Goal: Find contact information: Find contact information

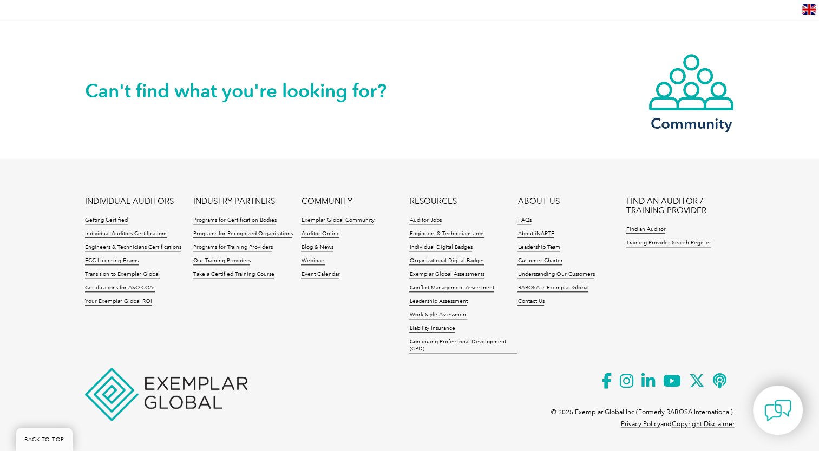
scroll to position [990, 0]
click at [530, 302] on link "Contact Us" at bounding box center [530, 302] width 27 height 8
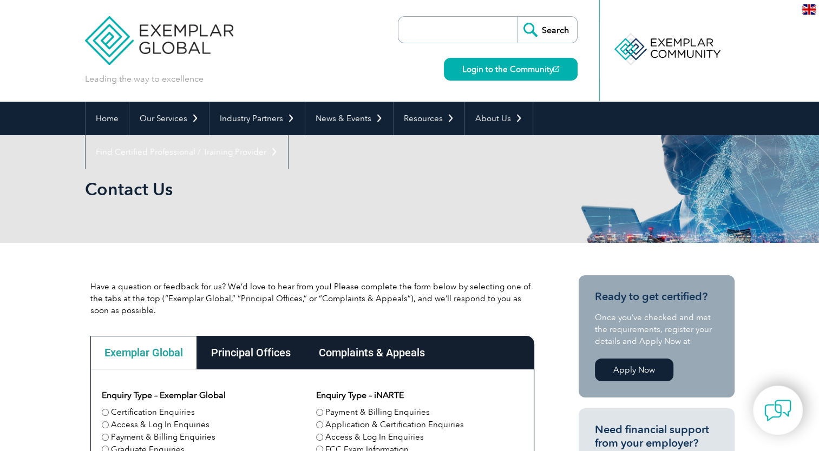
drag, startPoint x: 818, startPoint y: 31, endPoint x: 805, endPoint y: 88, distance: 57.6
click at [805, 88] on header "Leading the way to excellence Search" at bounding box center [409, 51] width 819 height 102
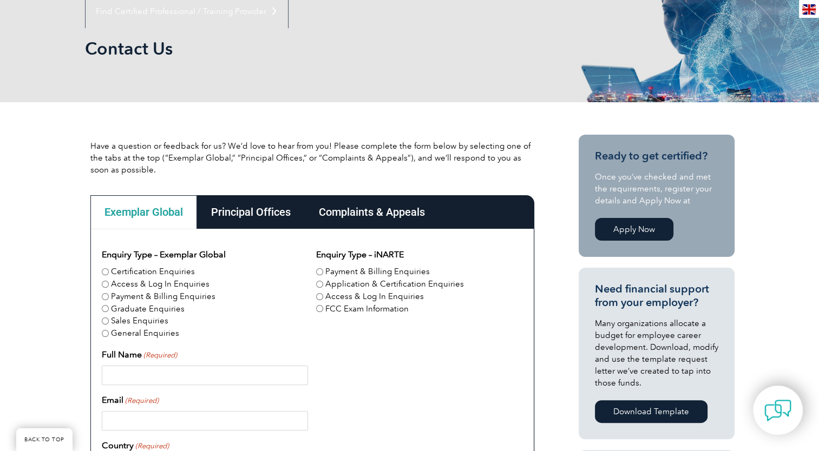
scroll to position [140, 0]
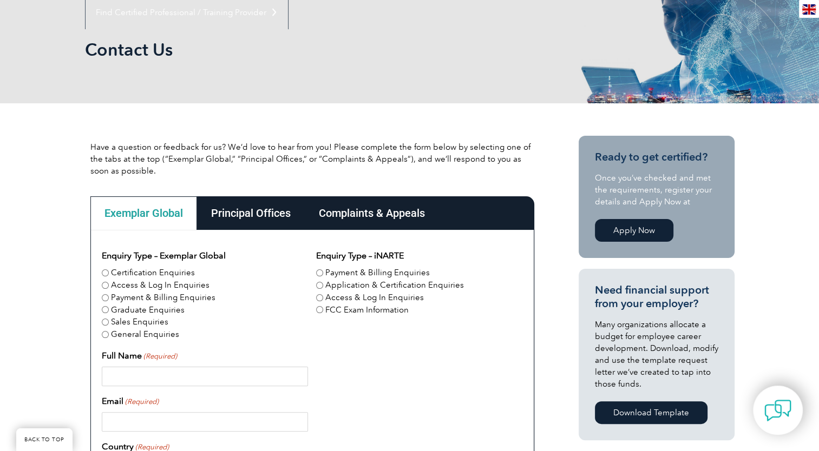
click at [238, 209] on div "Principal Offices" at bounding box center [251, 213] width 108 height 34
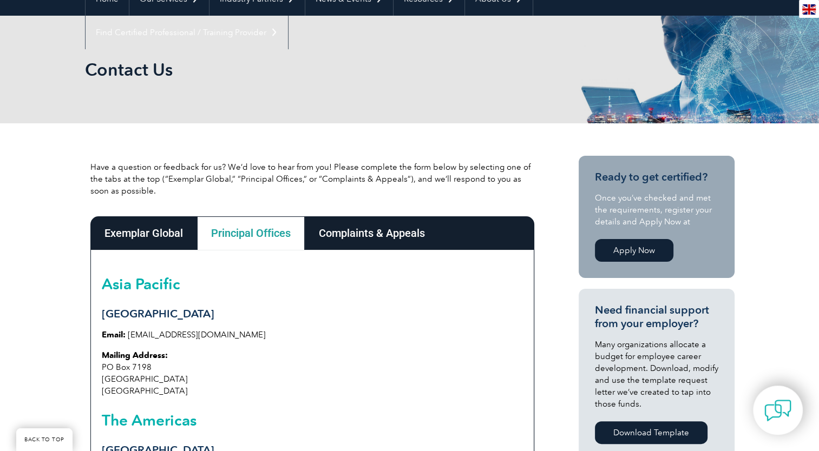
scroll to position [117, 0]
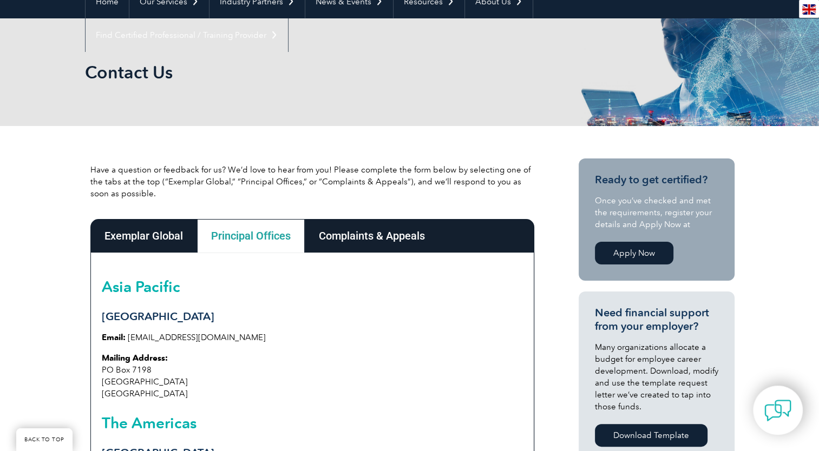
click at [343, 226] on div "Complaints & Appeals" at bounding box center [372, 236] width 134 height 34
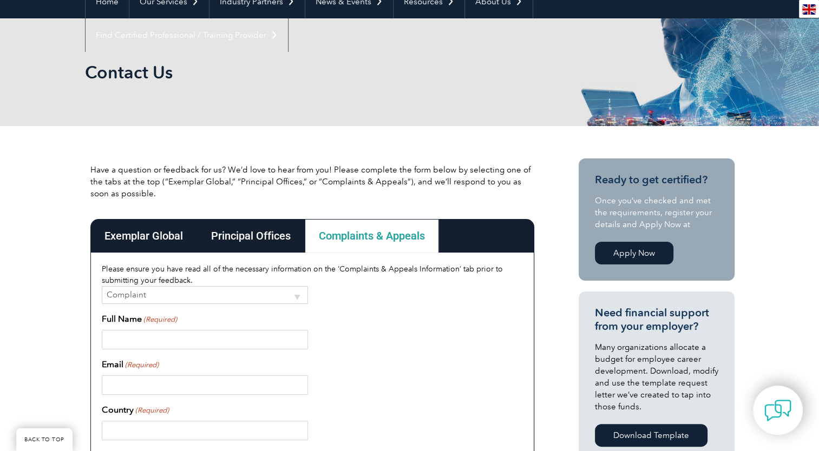
click at [257, 233] on div "Principal Offices" at bounding box center [251, 236] width 108 height 34
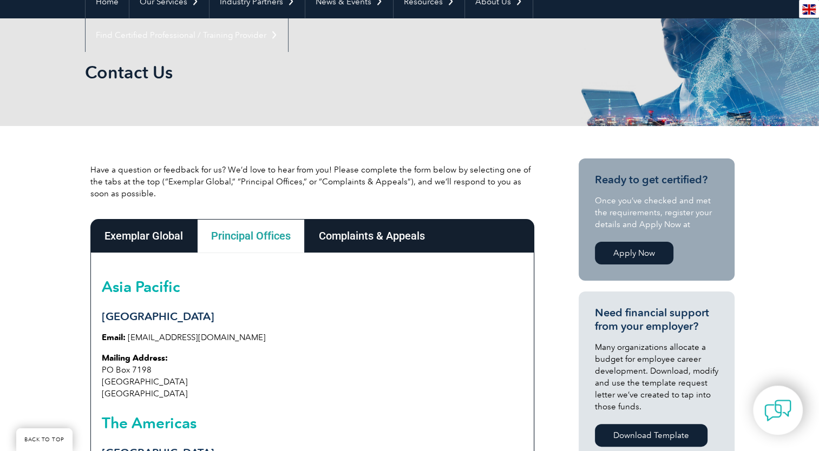
click at [130, 225] on div "Exemplar Global" at bounding box center [143, 236] width 107 height 34
